Goal: Check status

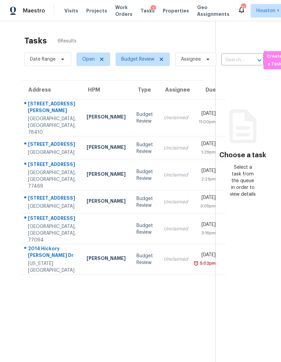
click at [41, 274] on div "[US_STATE][GEOGRAPHIC_DATA]" at bounding box center [52, 266] width 48 height 13
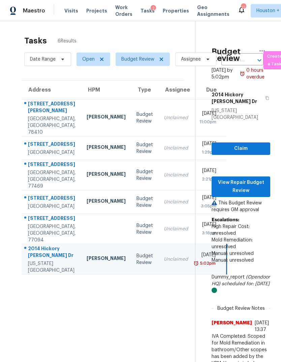
click at [246, 200] on p "This Budget Review requires GM approval" at bounding box center [241, 206] width 59 height 13
click at [250, 182] on button "View Repair Budget Review" at bounding box center [241, 187] width 59 height 21
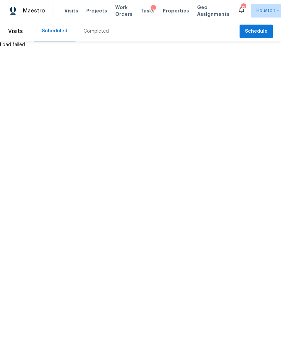
click at [94, 26] on div "Completed" at bounding box center [95, 31] width 41 height 20
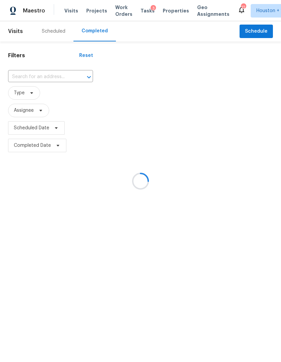
click at [31, 72] on input "text" at bounding box center [41, 77] width 66 height 10
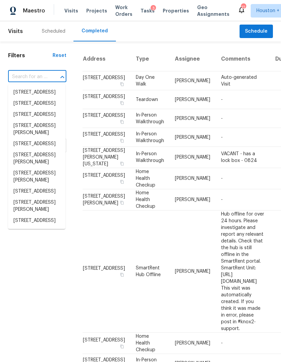
click at [22, 74] on input "text" at bounding box center [27, 77] width 39 height 10
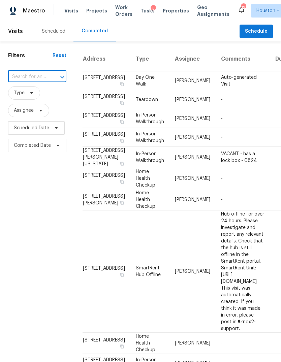
paste input "[STREET_ADDRESS][PERSON_NAME][US_STATE]"
type input "2014 Hickory Glen Dr, Missouri City, TX 77489"
click at [25, 102] on li "2014 Hickory Glen Dr, Missouri City, TX 77489" at bounding box center [36, 99] width 57 height 25
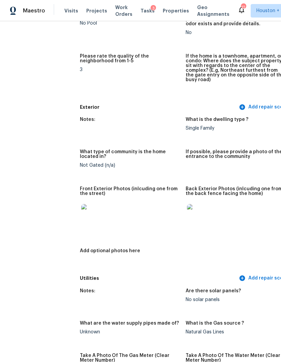
scroll to position [283, 1]
